Goal: Navigation & Orientation: Find specific page/section

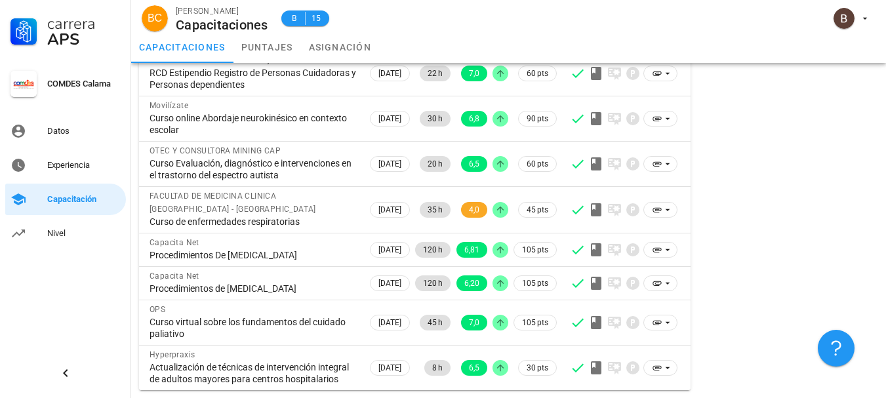
scroll to position [240, 0]
click at [45, 231] on link "Nivel" at bounding box center [65, 233] width 121 height 31
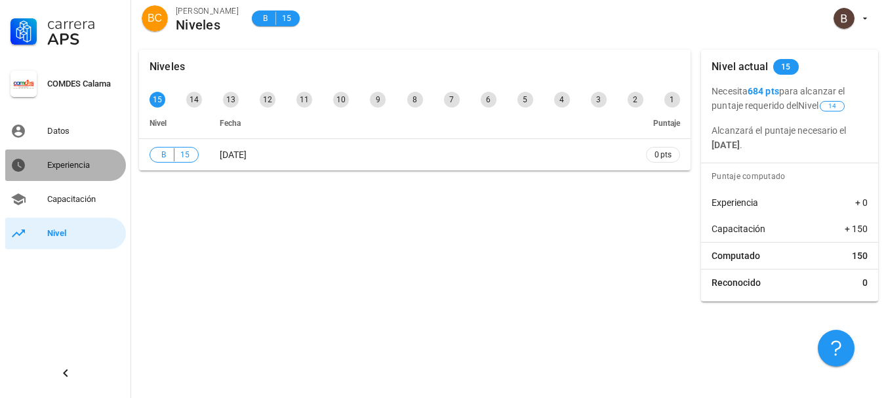
click at [67, 166] on div "Experiencia" at bounding box center [83, 165] width 73 height 10
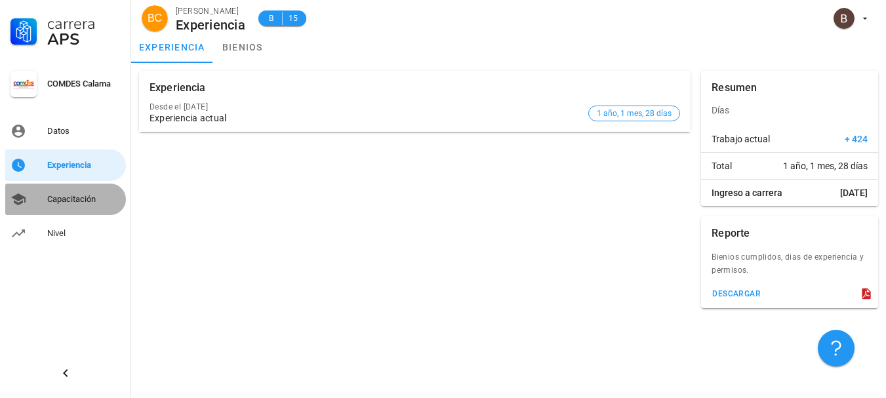
click at [70, 194] on div "Capacitación" at bounding box center [83, 199] width 73 height 10
